Goal: Information Seeking & Learning: Learn about a topic

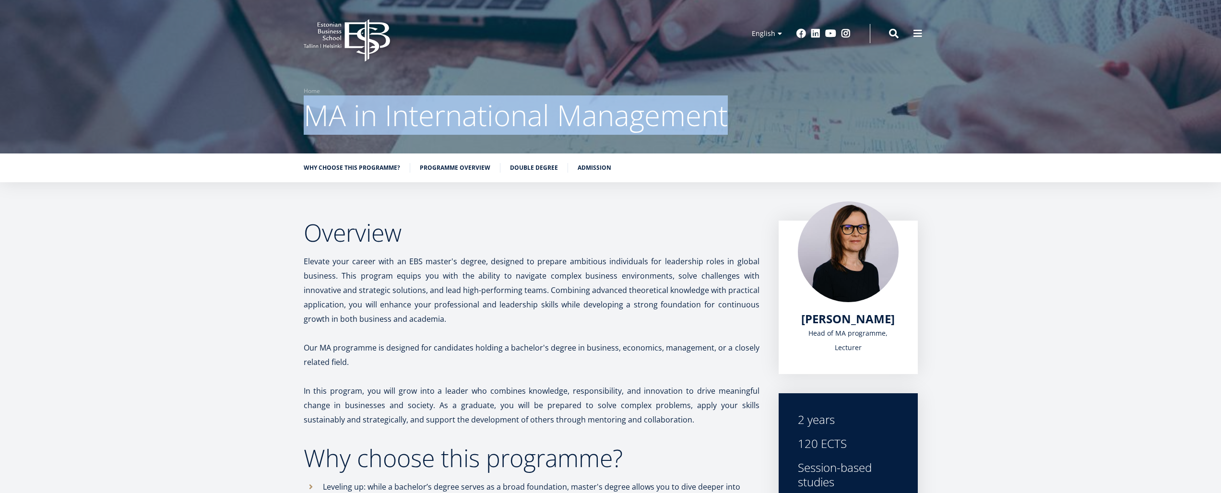
drag, startPoint x: 304, startPoint y: 115, endPoint x: 826, endPoint y: 130, distance: 522.6
click at [826, 130] on h1 "MA in International Management" at bounding box center [611, 115] width 614 height 38
copy span "MA in International Management"
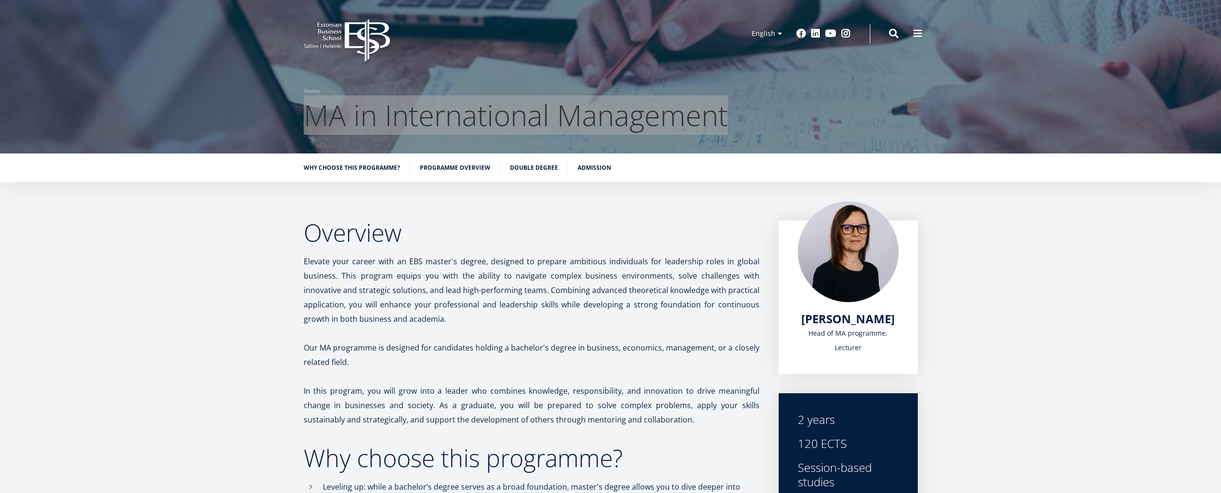
drag, startPoint x: 567, startPoint y: 487, endPoint x: 330, endPoint y: 130, distance: 428.6
click at [330, 130] on span "MA in International Management" at bounding box center [516, 114] width 424 height 39
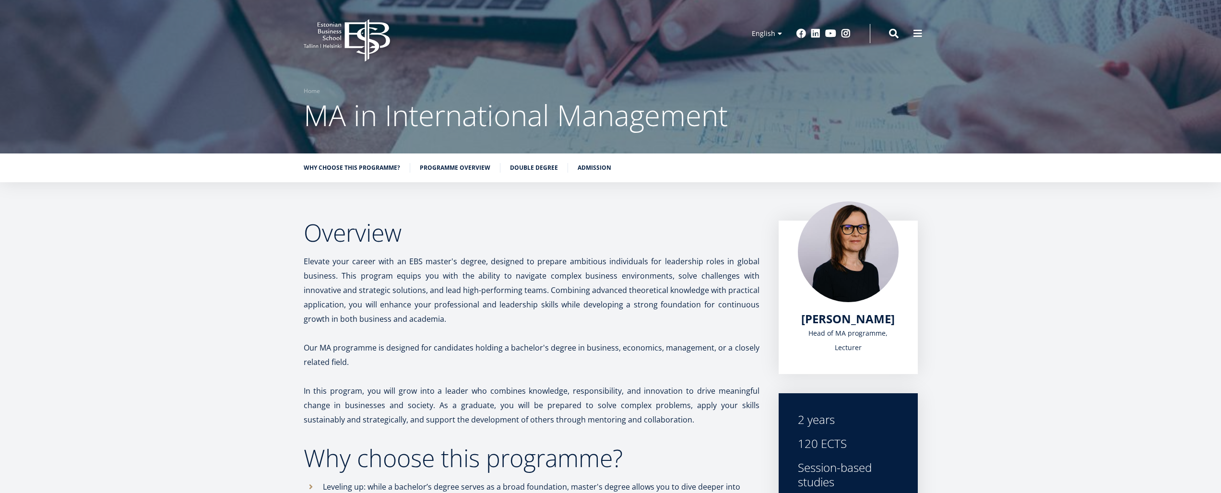
click at [302, 116] on div at bounding box center [610, 76] width 1221 height 153
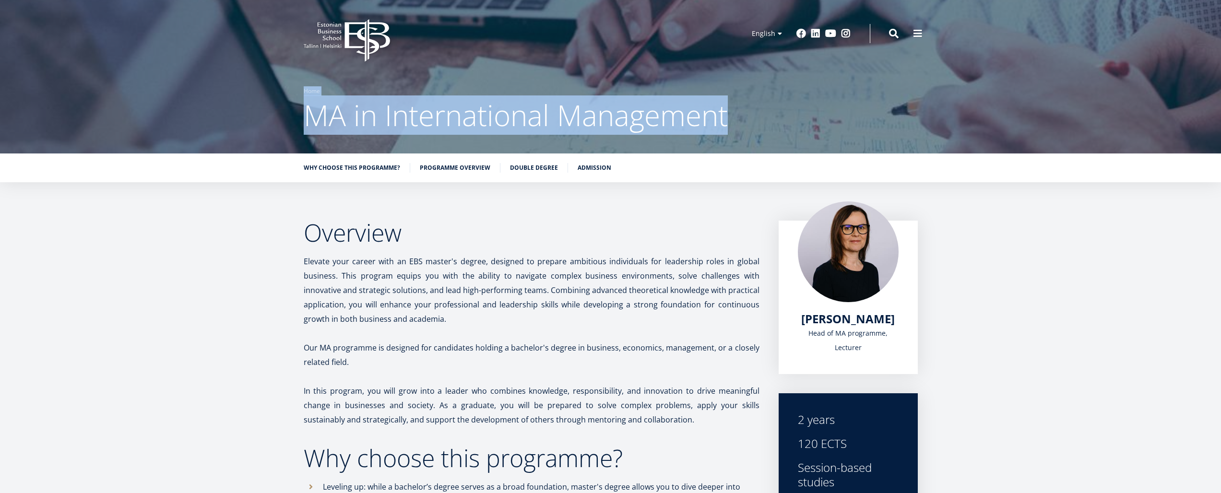
drag, startPoint x: 302, startPoint y: 116, endPoint x: 720, endPoint y: 114, distance: 418.3
click at [720, 114] on div "Breadcrumb Home MA in International Management" at bounding box center [610, 110] width 691 height 48
copy div "Breadcrumb Home MA in International Management"
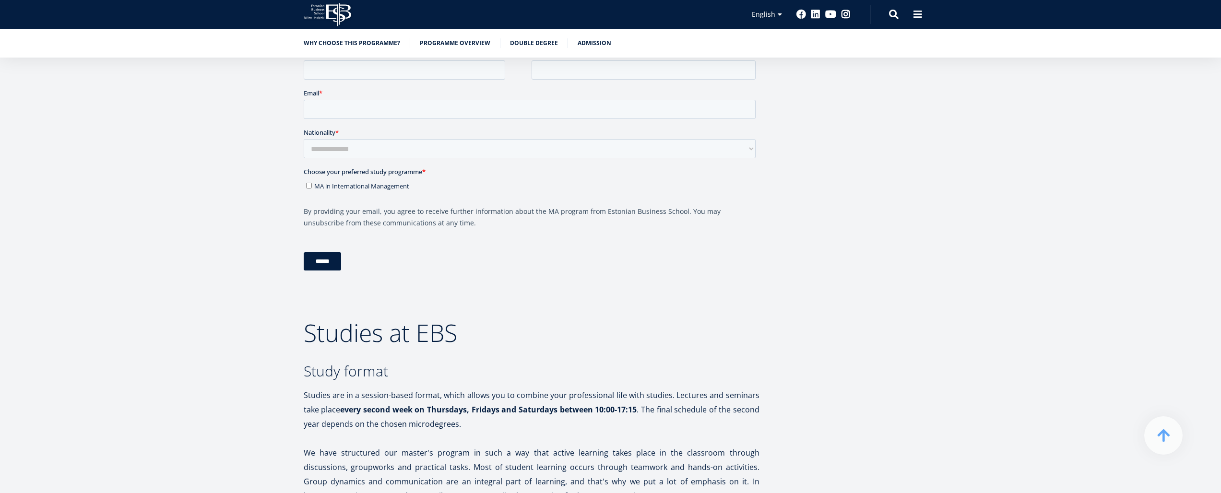
scroll to position [1502, 0]
